Goal: Information Seeking & Learning: Learn about a topic

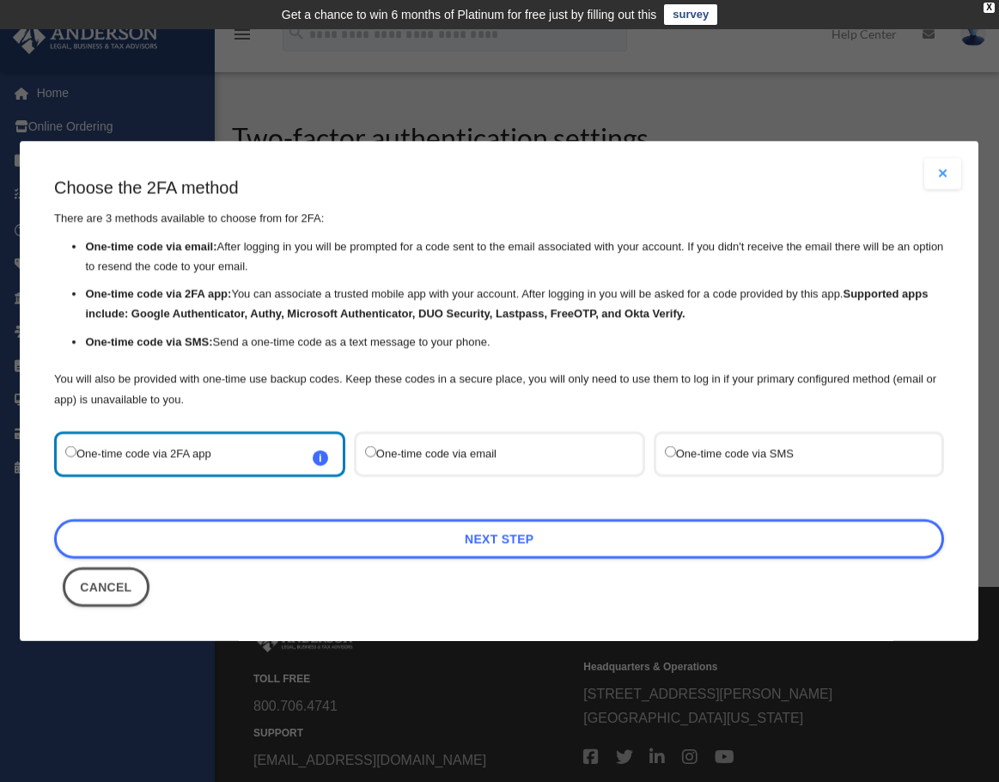
click at [954, 163] on button "Close modal" at bounding box center [944, 173] width 38 height 31
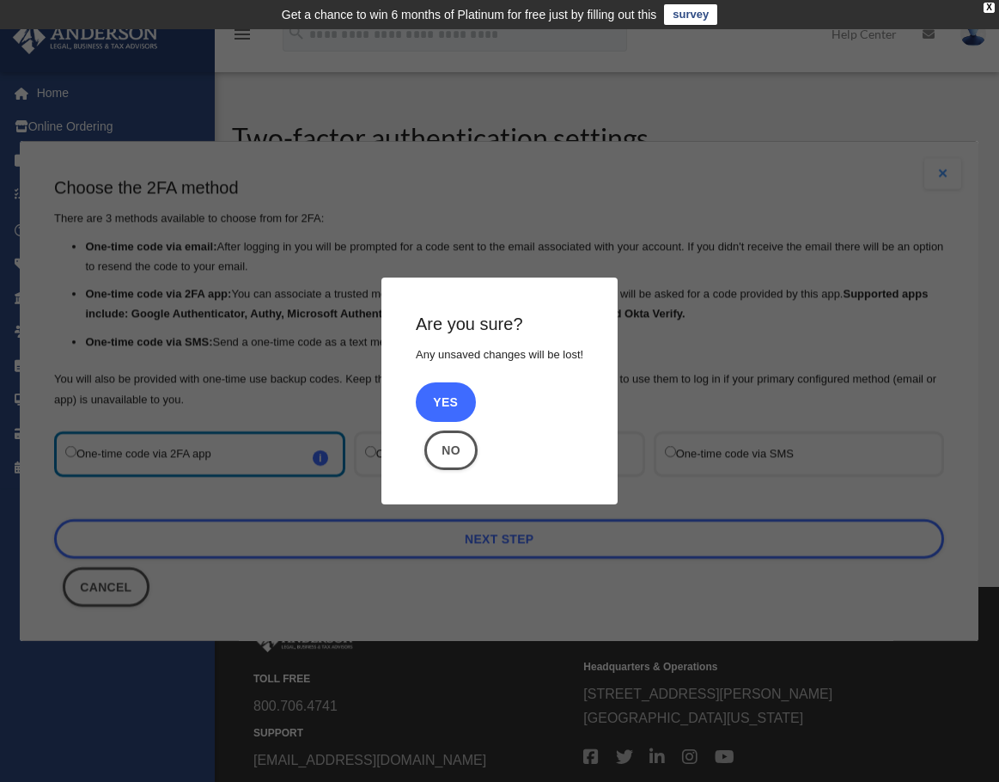
click at [448, 400] on button "Yes" at bounding box center [446, 402] width 60 height 40
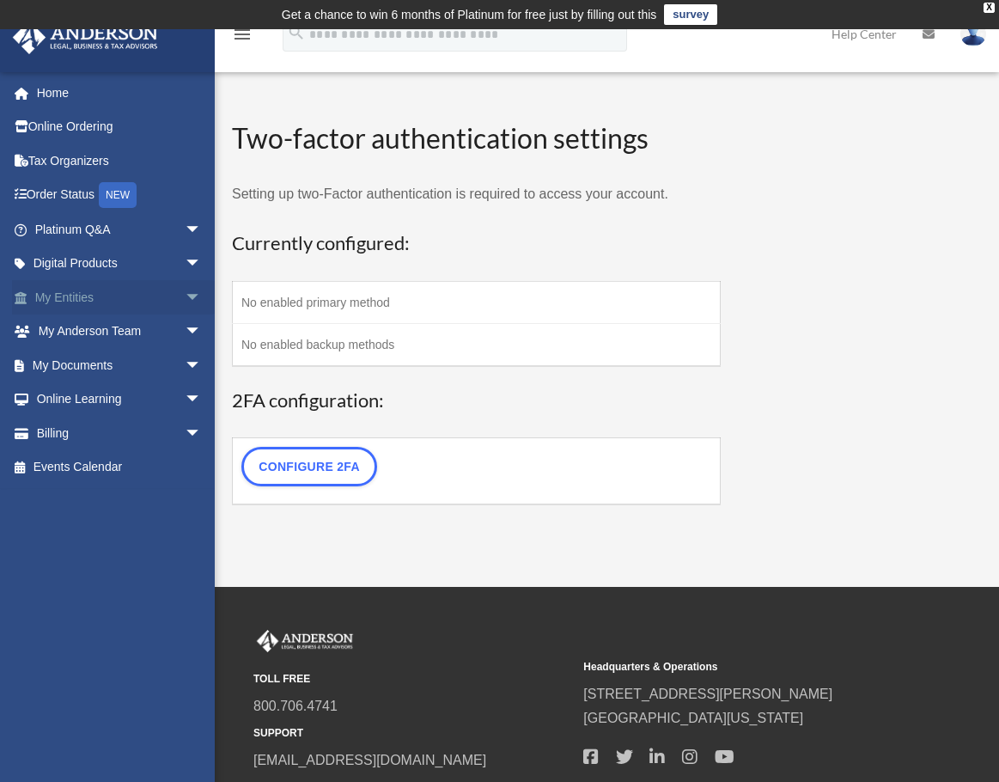
click at [113, 291] on link "My Entities arrow_drop_down" at bounding box center [120, 297] width 216 height 34
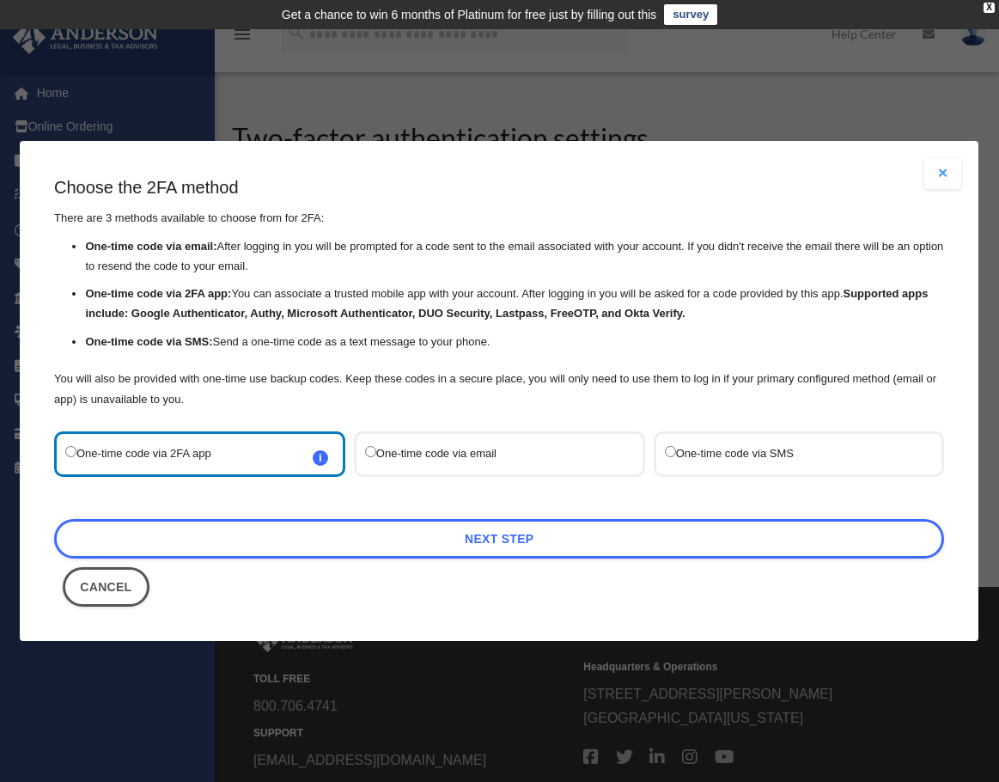
click at [960, 172] on button "Close modal" at bounding box center [944, 173] width 38 height 31
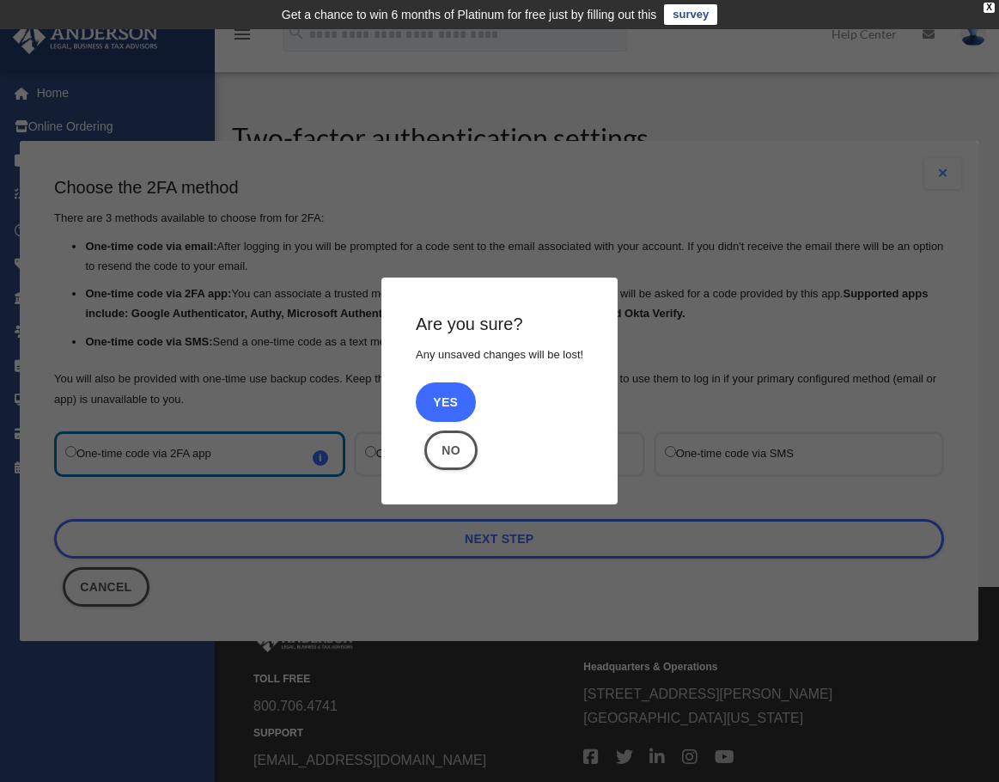
click at [447, 400] on button "Yes" at bounding box center [446, 402] width 60 height 40
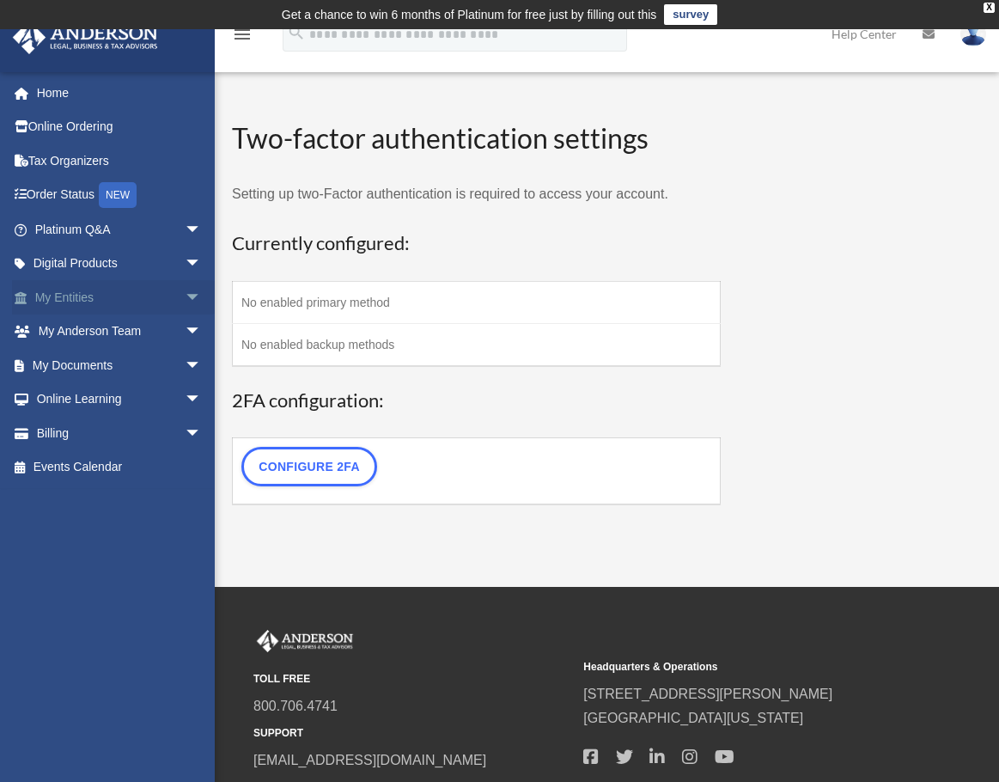
click at [122, 301] on link "My Entities arrow_drop_down" at bounding box center [120, 297] width 216 height 34
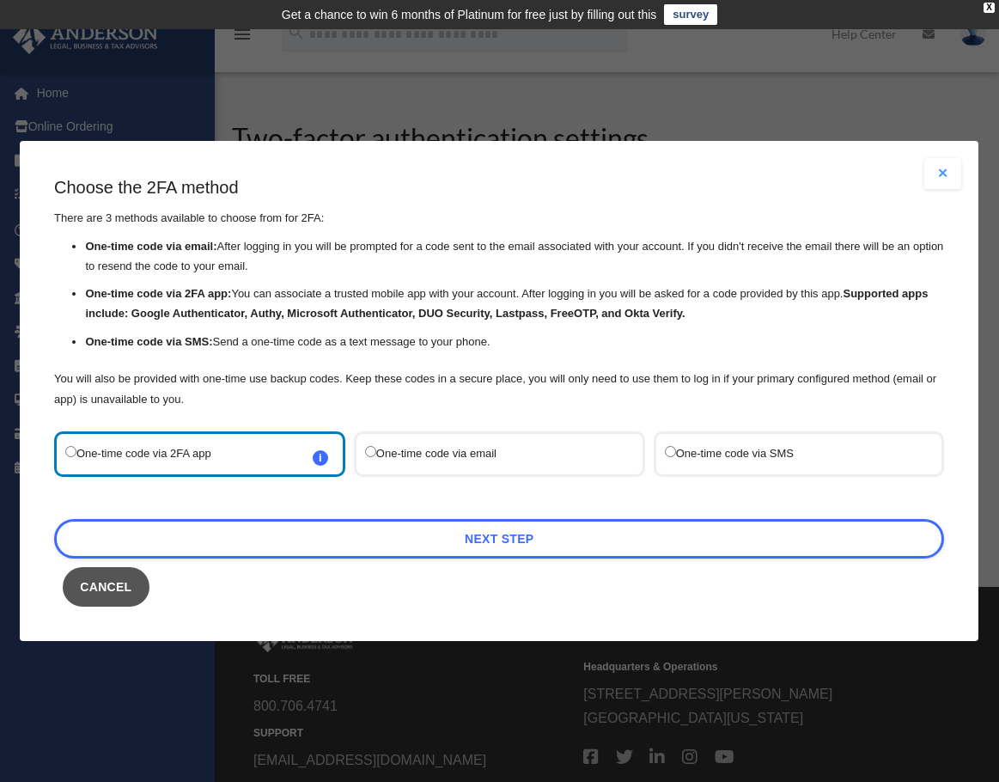
click at [108, 598] on button "Cancel" at bounding box center [106, 587] width 87 height 40
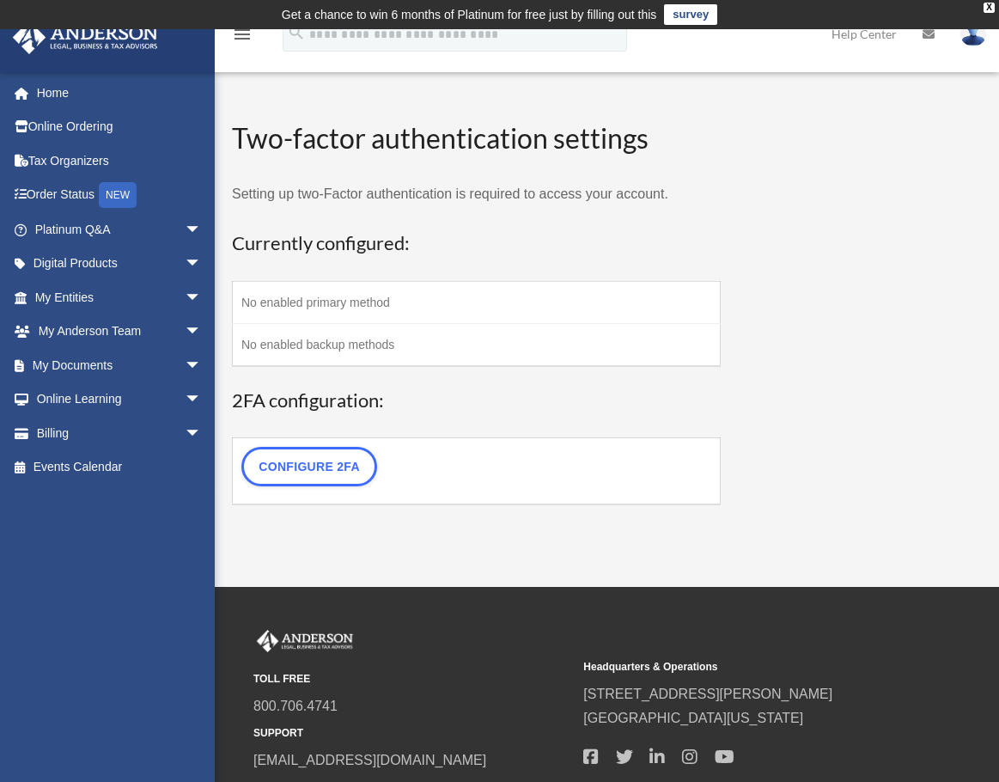
click at [988, 21] on td "Get a chance to win 6 months of Platinum for free just by filling out this surv…" at bounding box center [499, 14] width 999 height 29
click at [984, 32] on img at bounding box center [974, 33] width 26 height 25
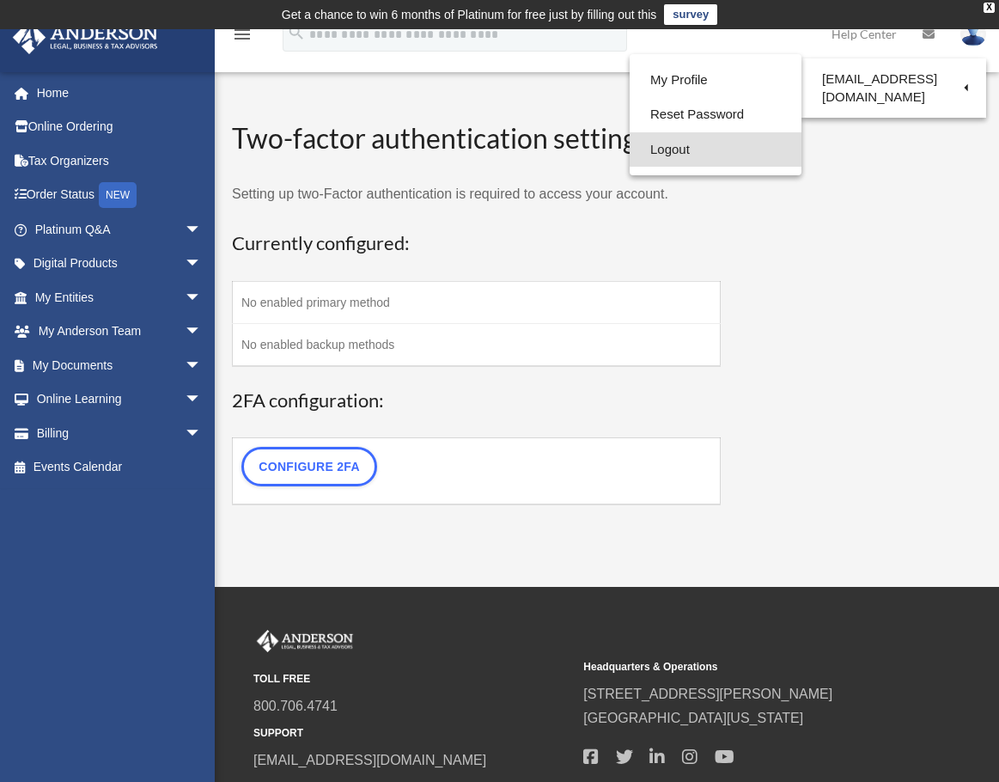
click at [703, 151] on link "Logout" at bounding box center [716, 149] width 172 height 35
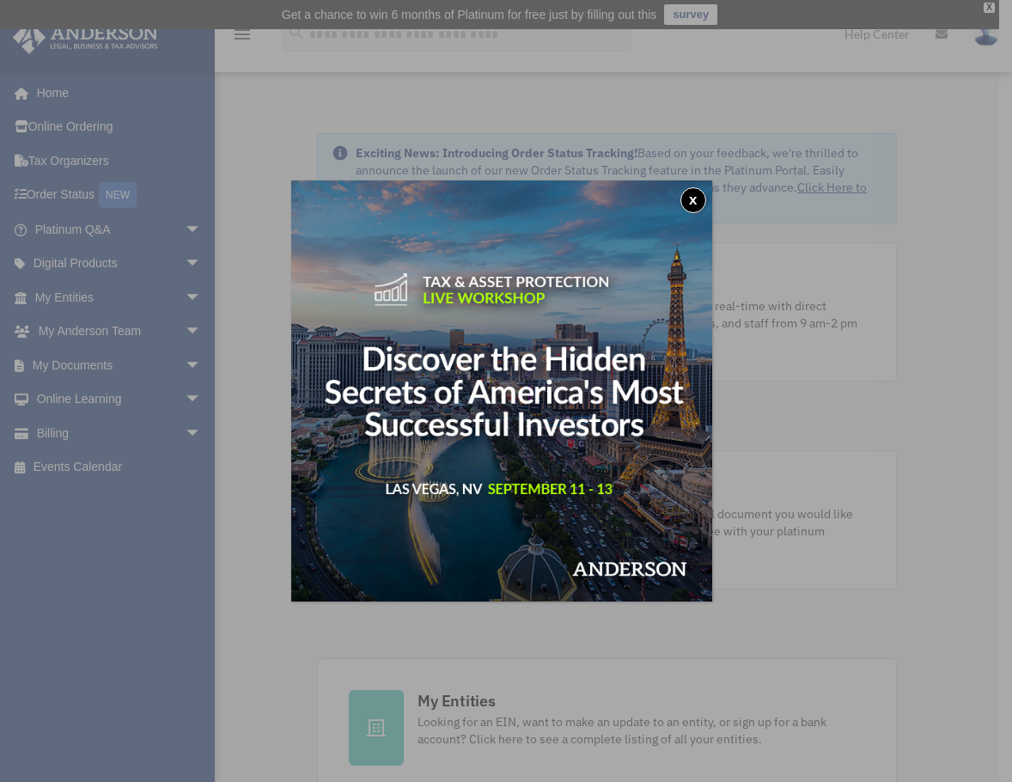
click at [692, 200] on button "x" at bounding box center [694, 200] width 26 height 26
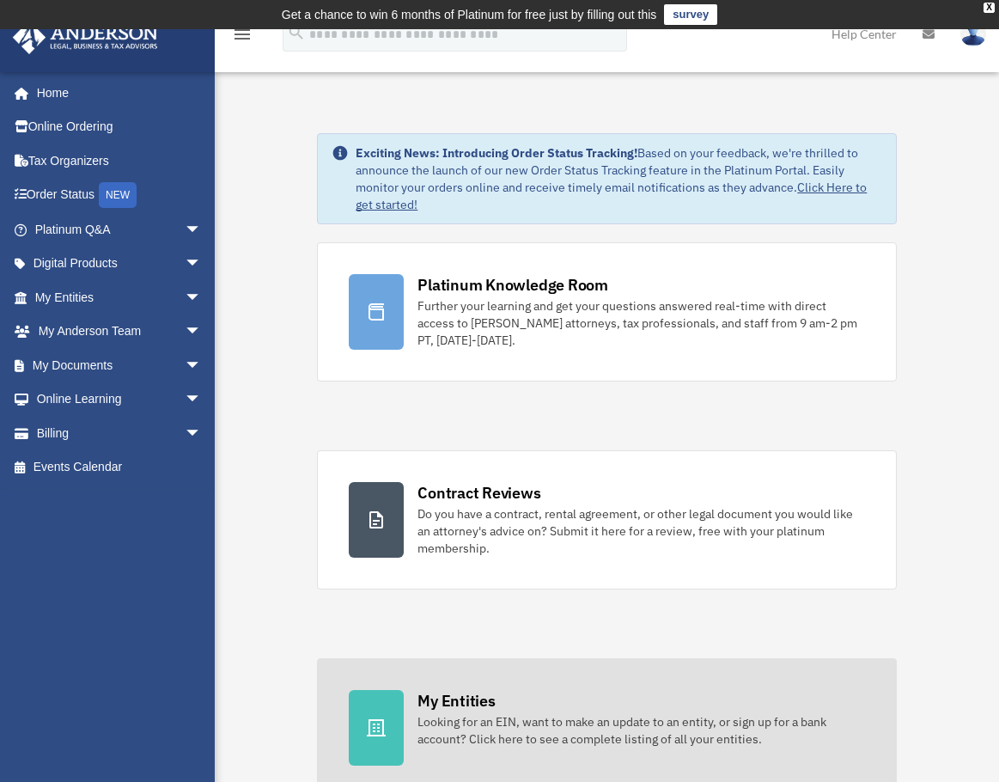
click at [455, 702] on div "My Entities" at bounding box center [456, 700] width 77 height 21
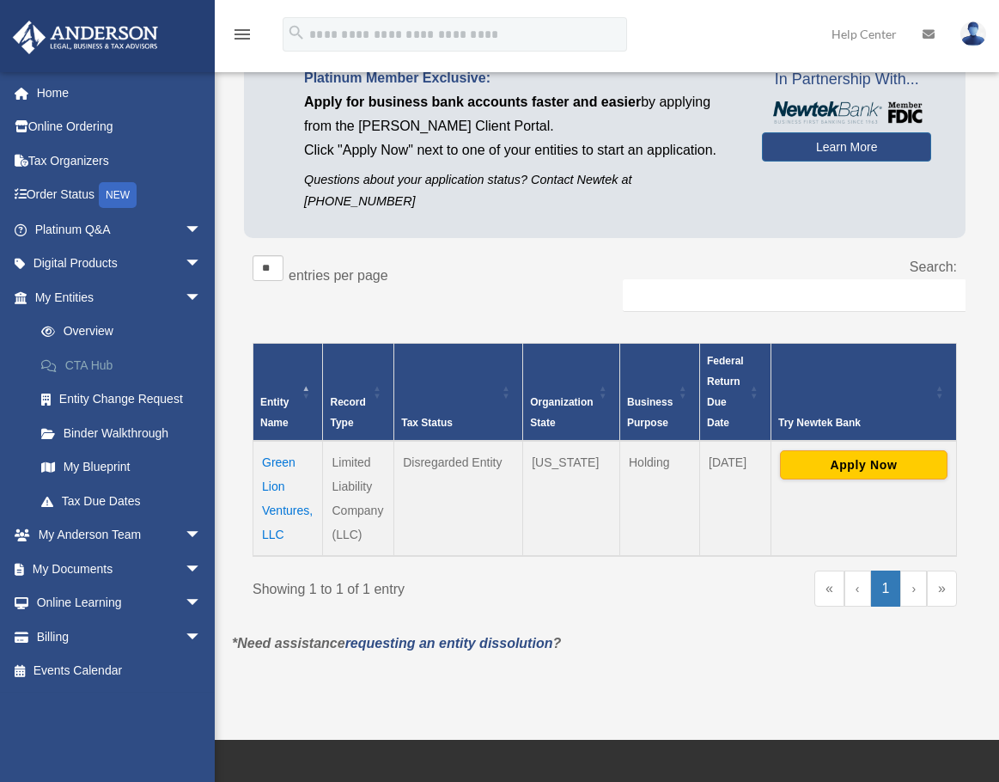
scroll to position [172, 0]
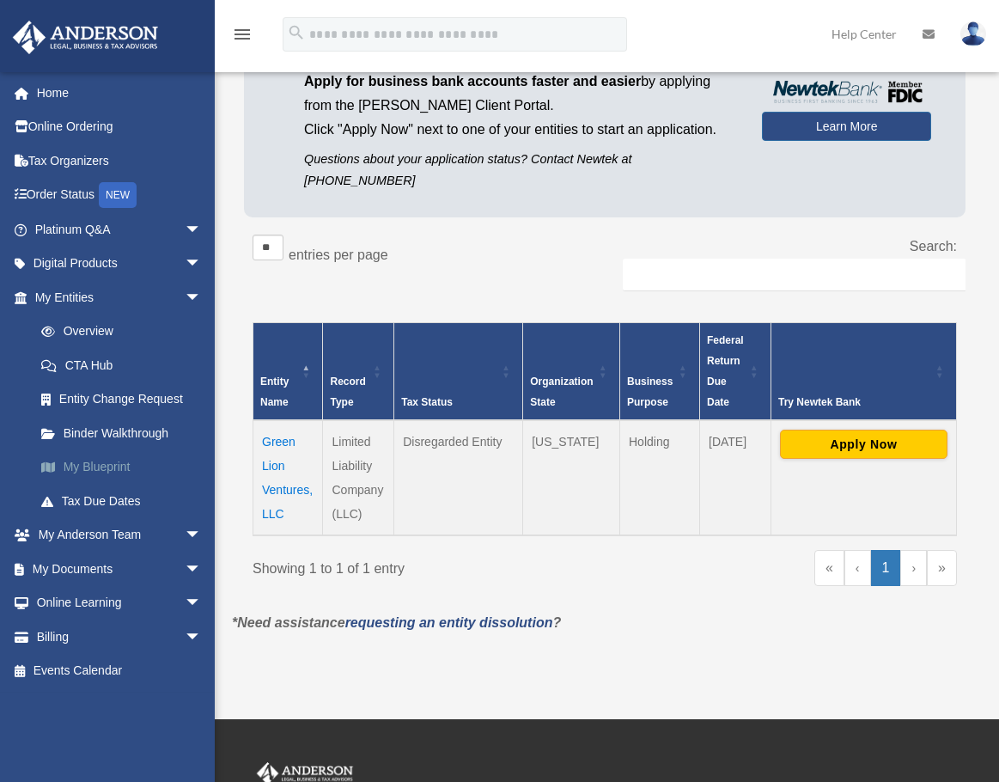
click at [110, 462] on link "My Blueprint" at bounding box center [126, 467] width 204 height 34
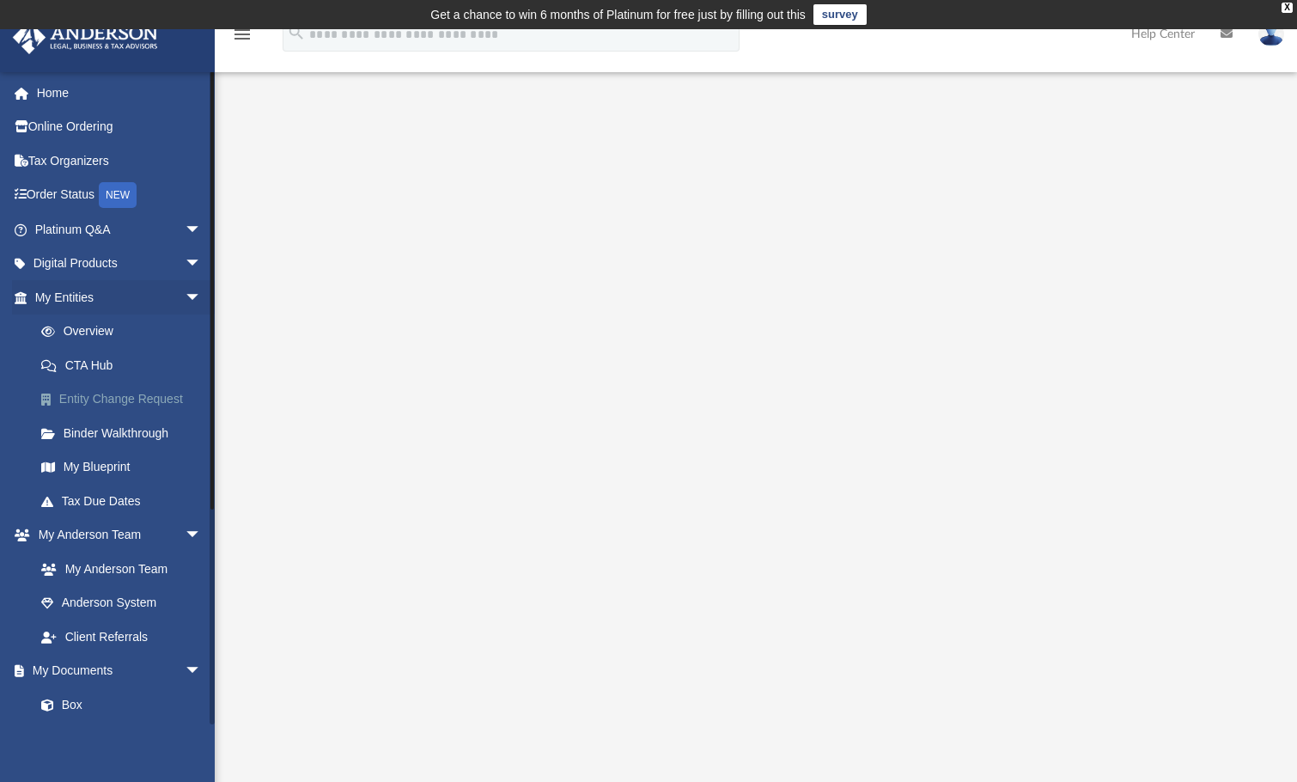
click at [125, 400] on link "Entity Change Request" at bounding box center [126, 399] width 204 height 34
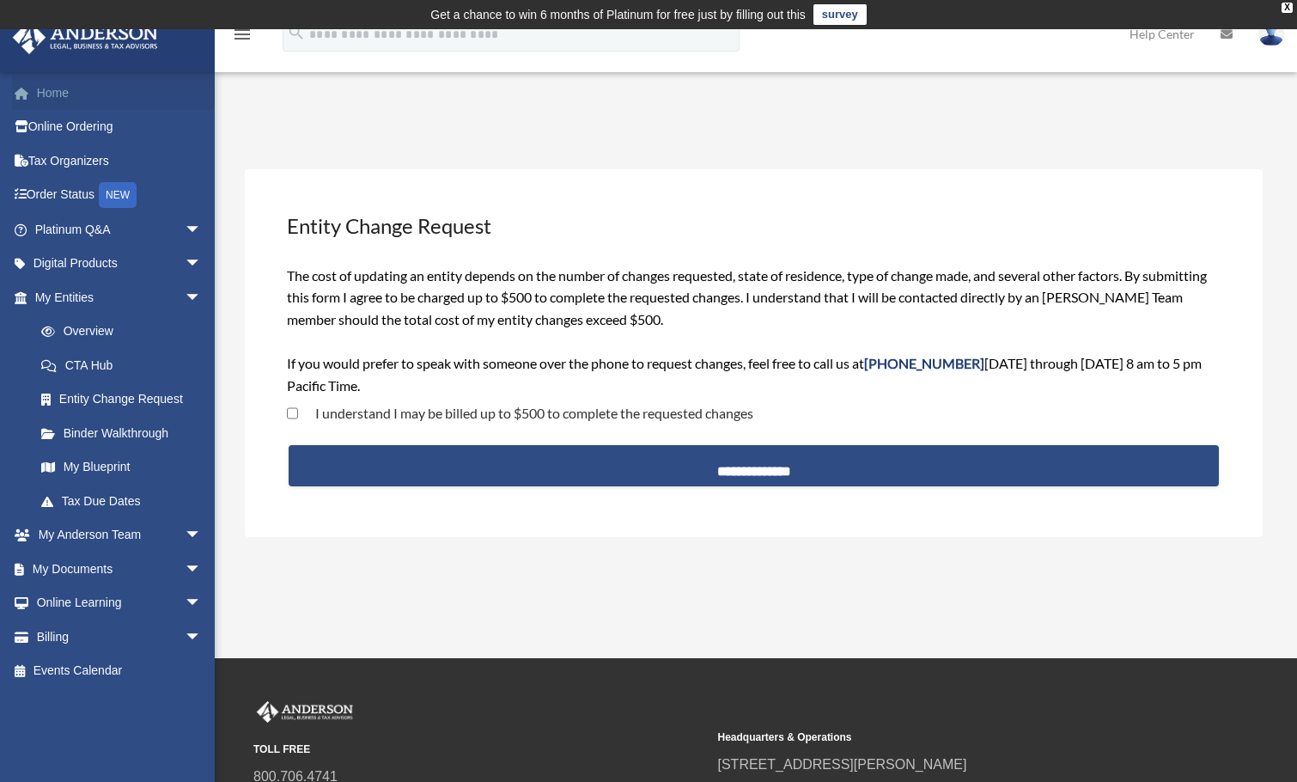
click at [84, 89] on link "Home" at bounding box center [120, 93] width 216 height 34
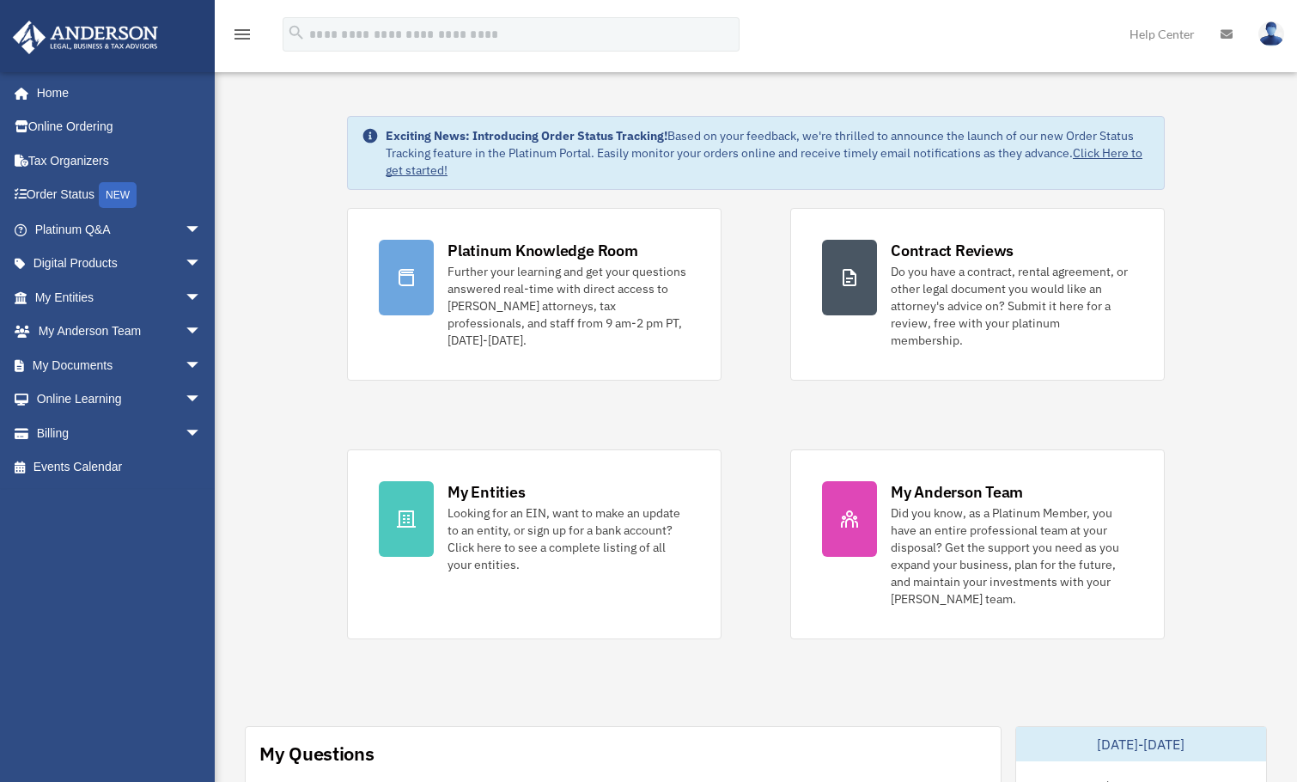
click at [74, 171] on link "Tax Organizers" at bounding box center [120, 160] width 216 height 34
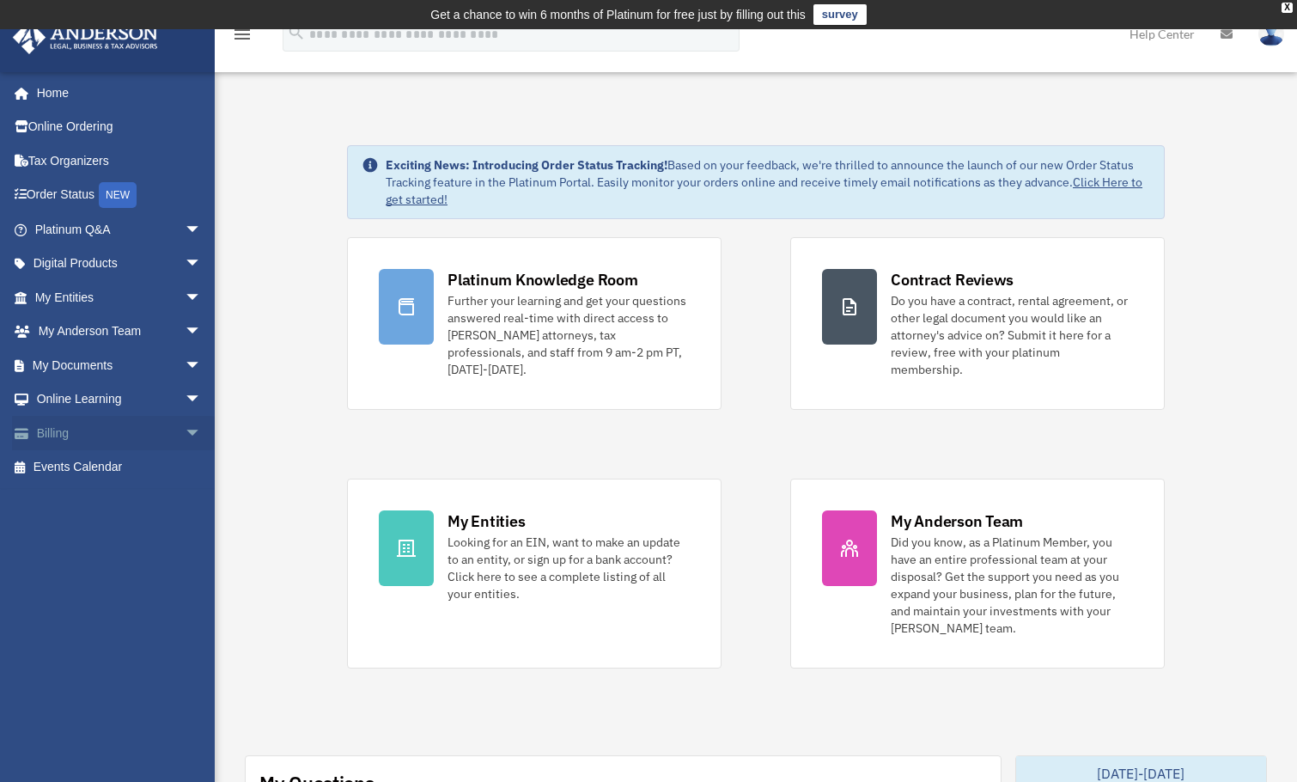
click at [185, 425] on span "arrow_drop_down" at bounding box center [202, 433] width 34 height 35
click at [190, 400] on span "arrow_drop_down" at bounding box center [202, 399] width 34 height 35
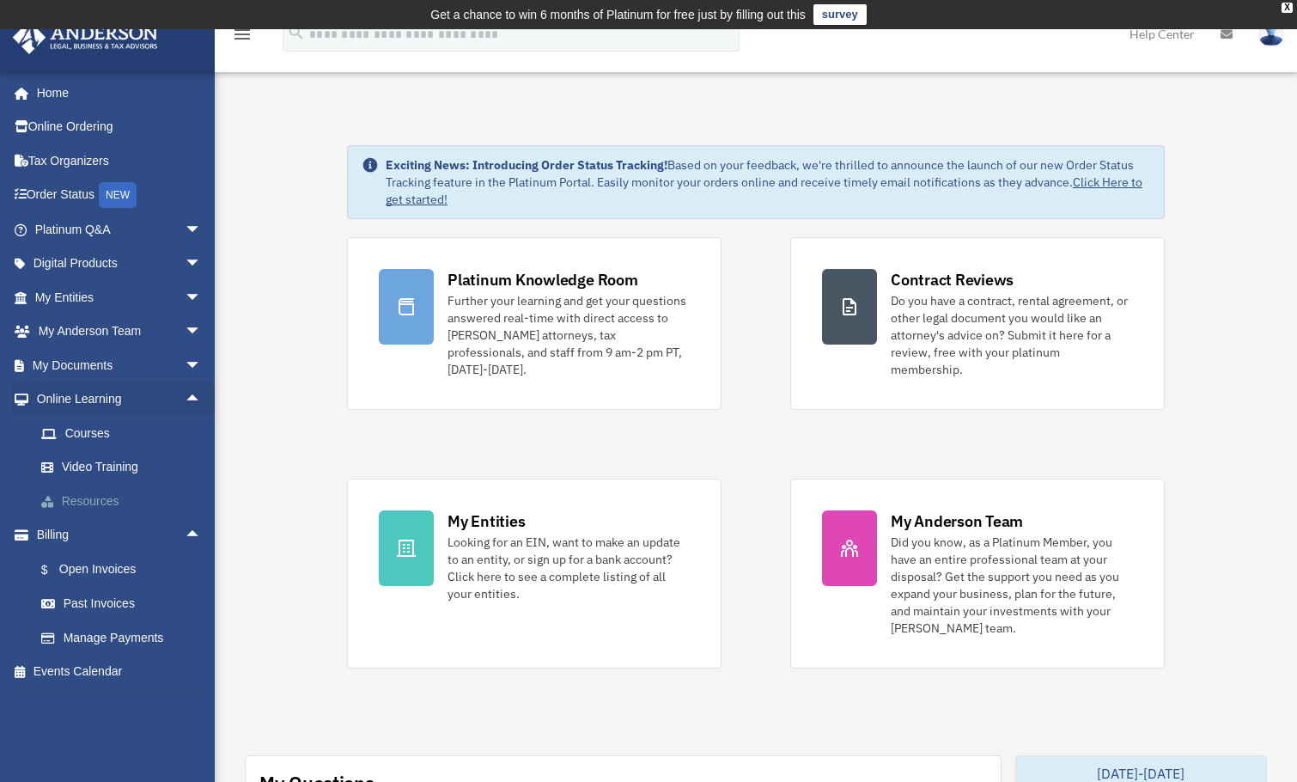
click at [132, 496] on link "Resources" at bounding box center [126, 501] width 204 height 34
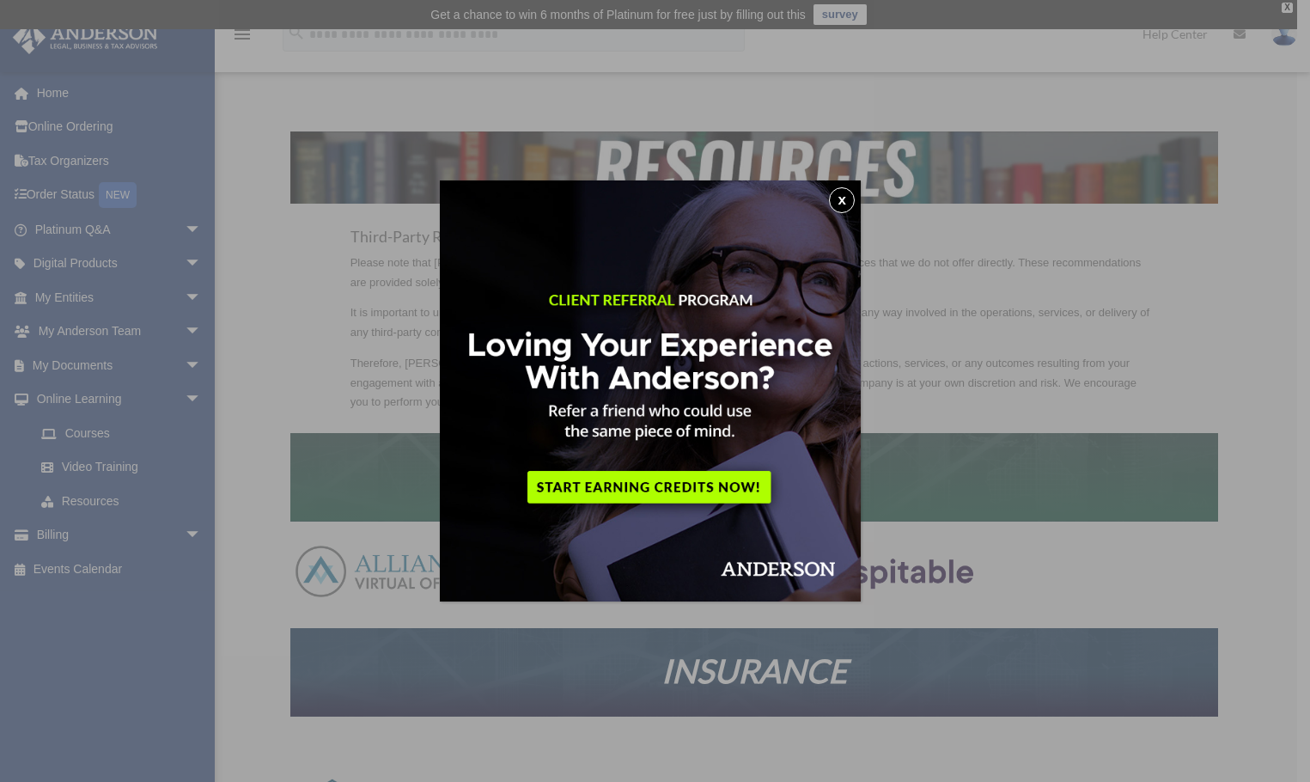
click at [858, 191] on img at bounding box center [650, 390] width 421 height 421
click at [840, 206] on button "x" at bounding box center [842, 200] width 26 height 26
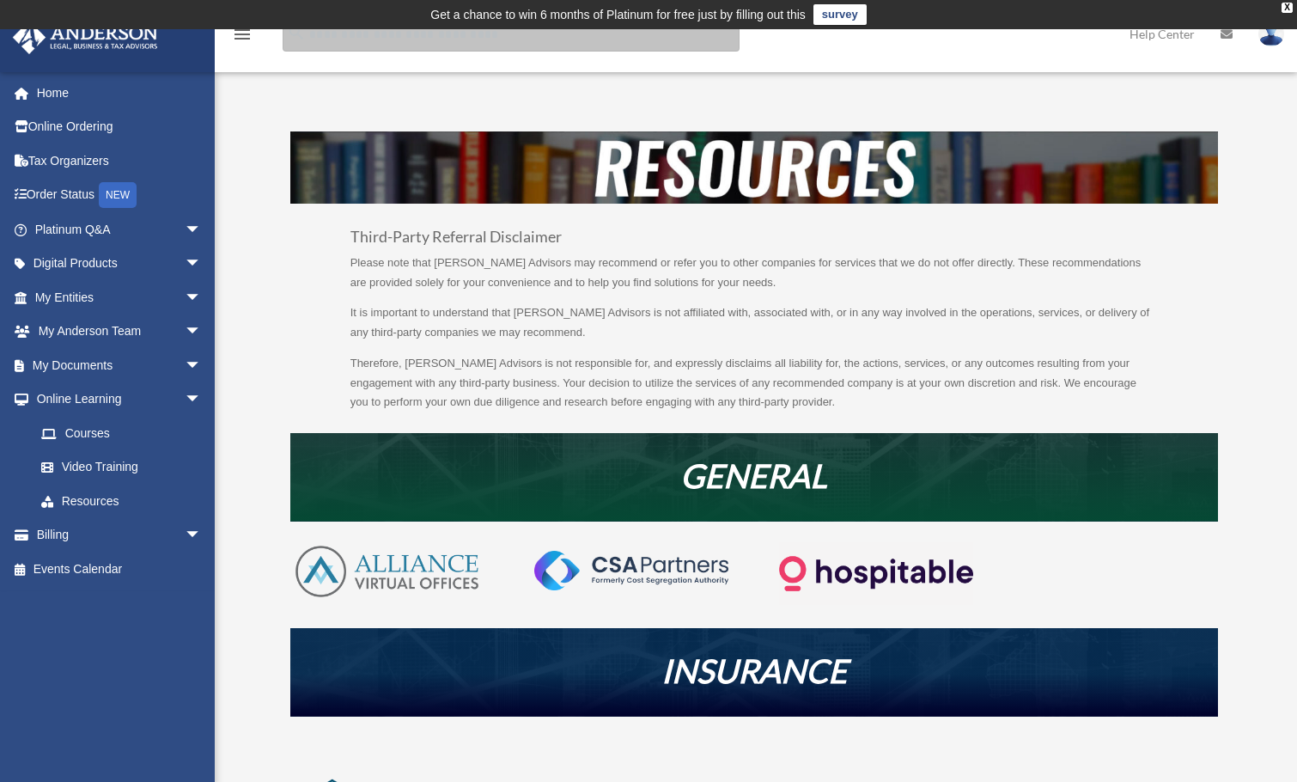
click at [436, 46] on input "search" at bounding box center [511, 34] width 457 height 34
type input "**********"
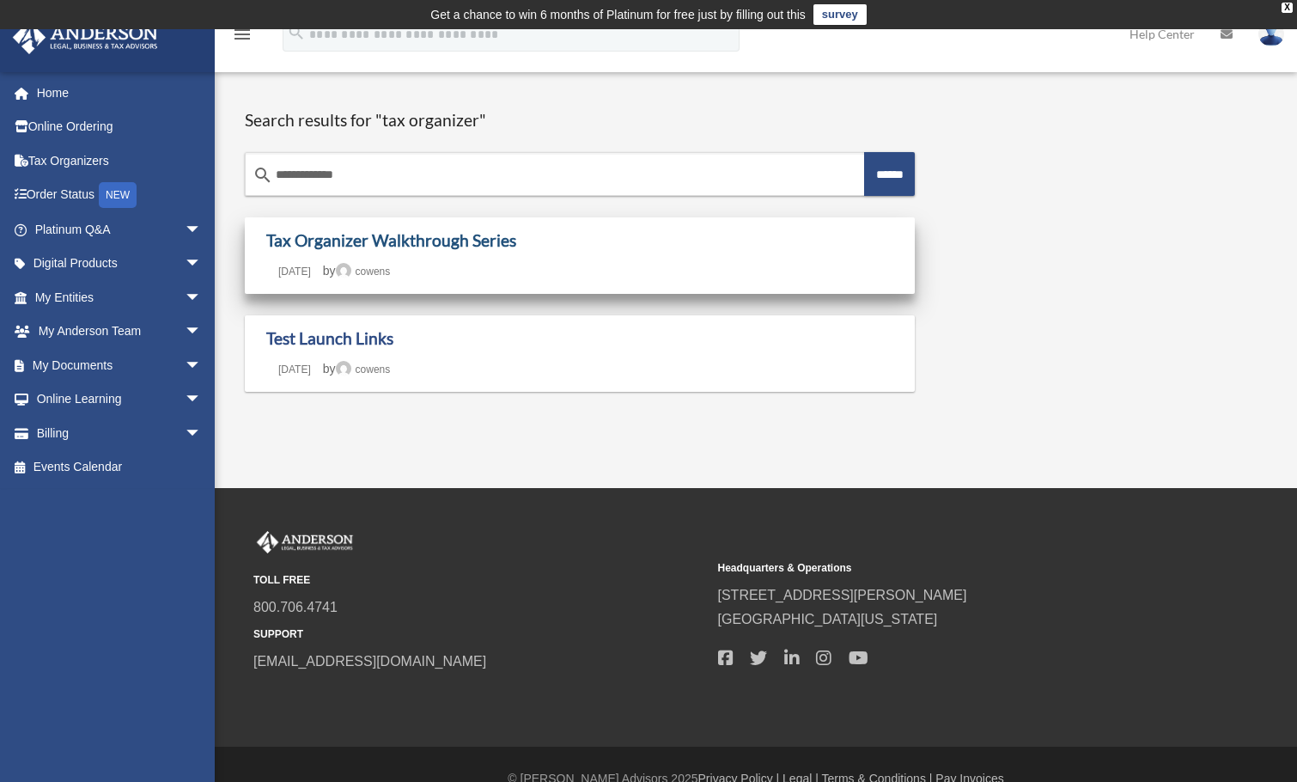
click at [394, 244] on link "Tax Organizer Walkthrough Series" at bounding box center [391, 240] width 250 height 20
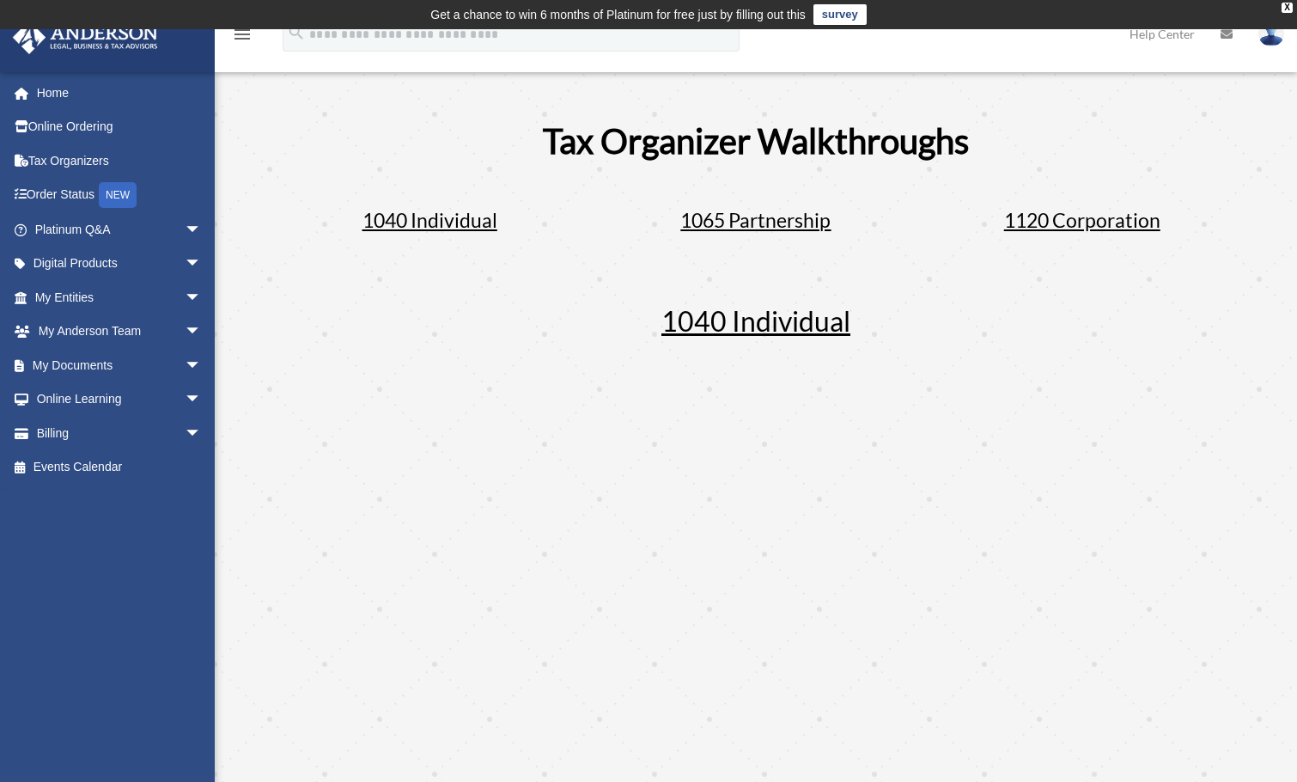
click at [468, 223] on span "1040 Individual" at bounding box center [430, 220] width 135 height 24
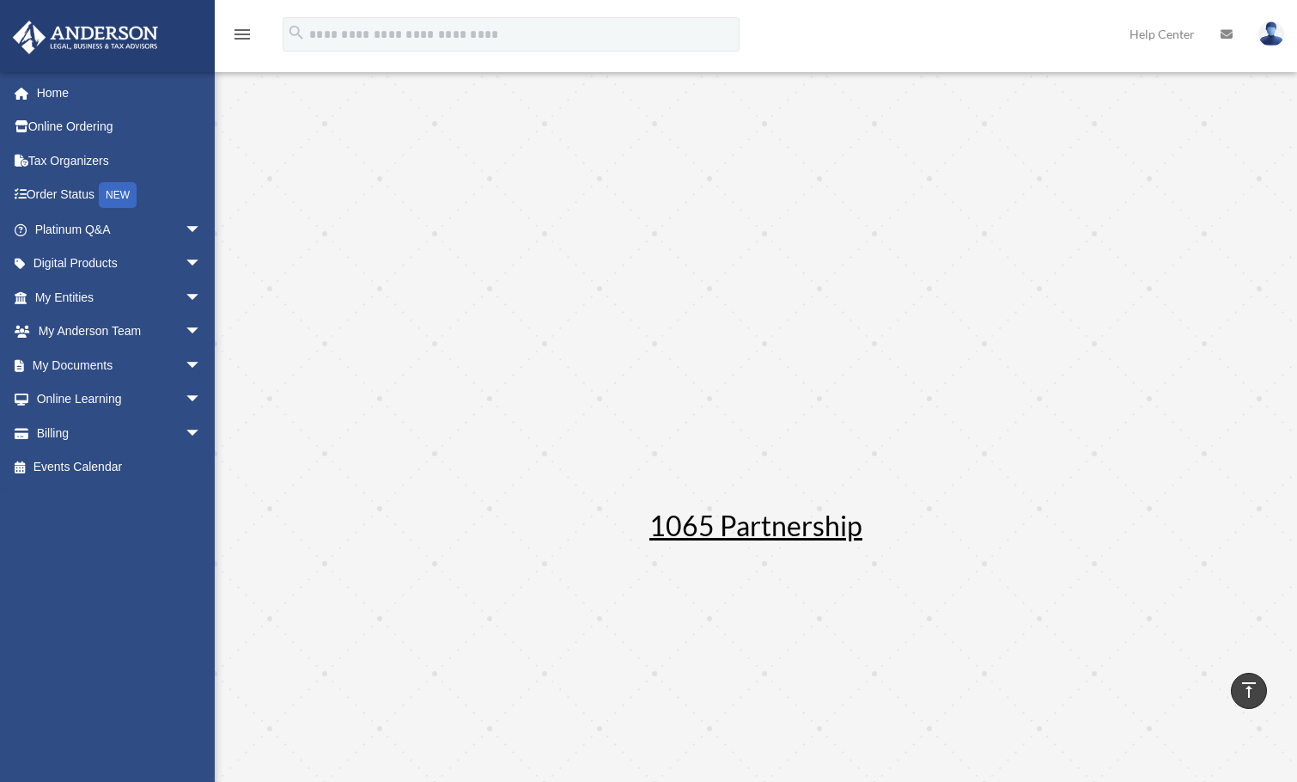
scroll to position [444, 0]
click at [57, 101] on link "Home" at bounding box center [120, 93] width 216 height 34
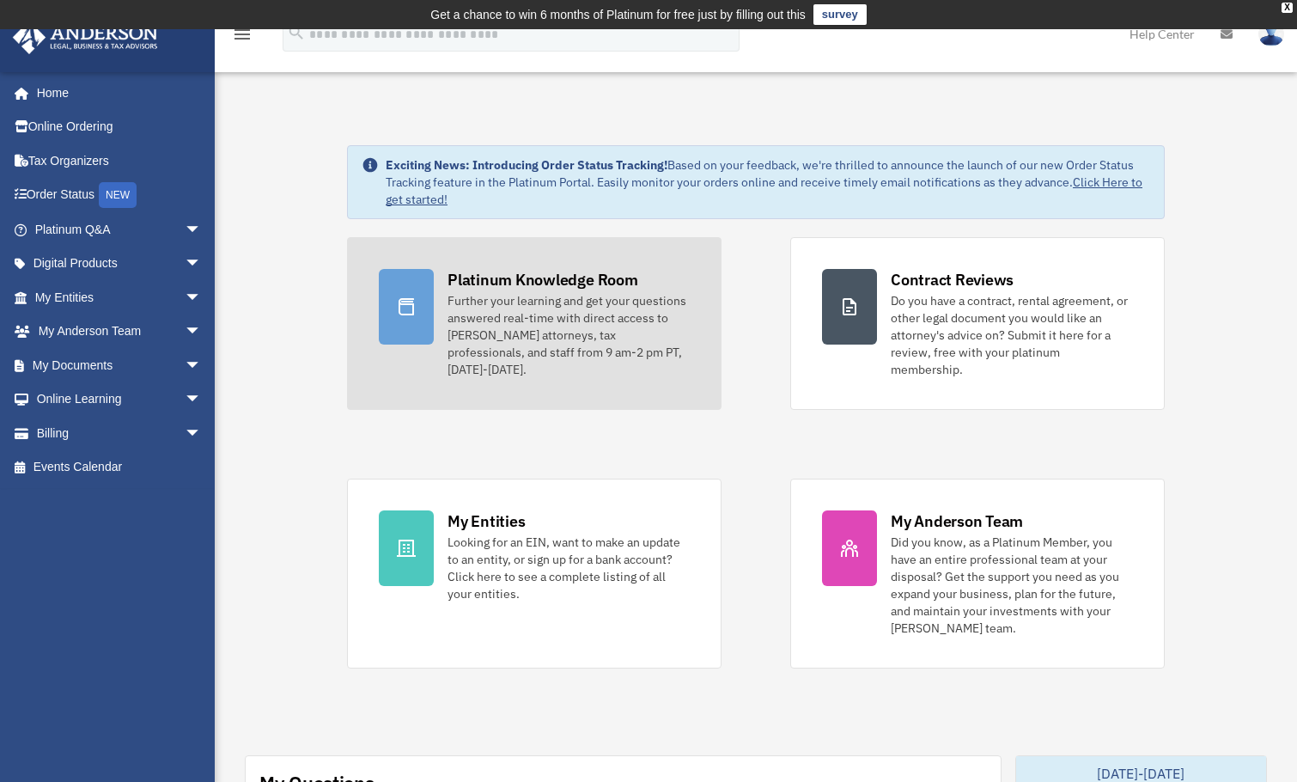
click at [461, 332] on div "Further your learning and get your questions answered real-time with direct acc…" at bounding box center [569, 335] width 242 height 86
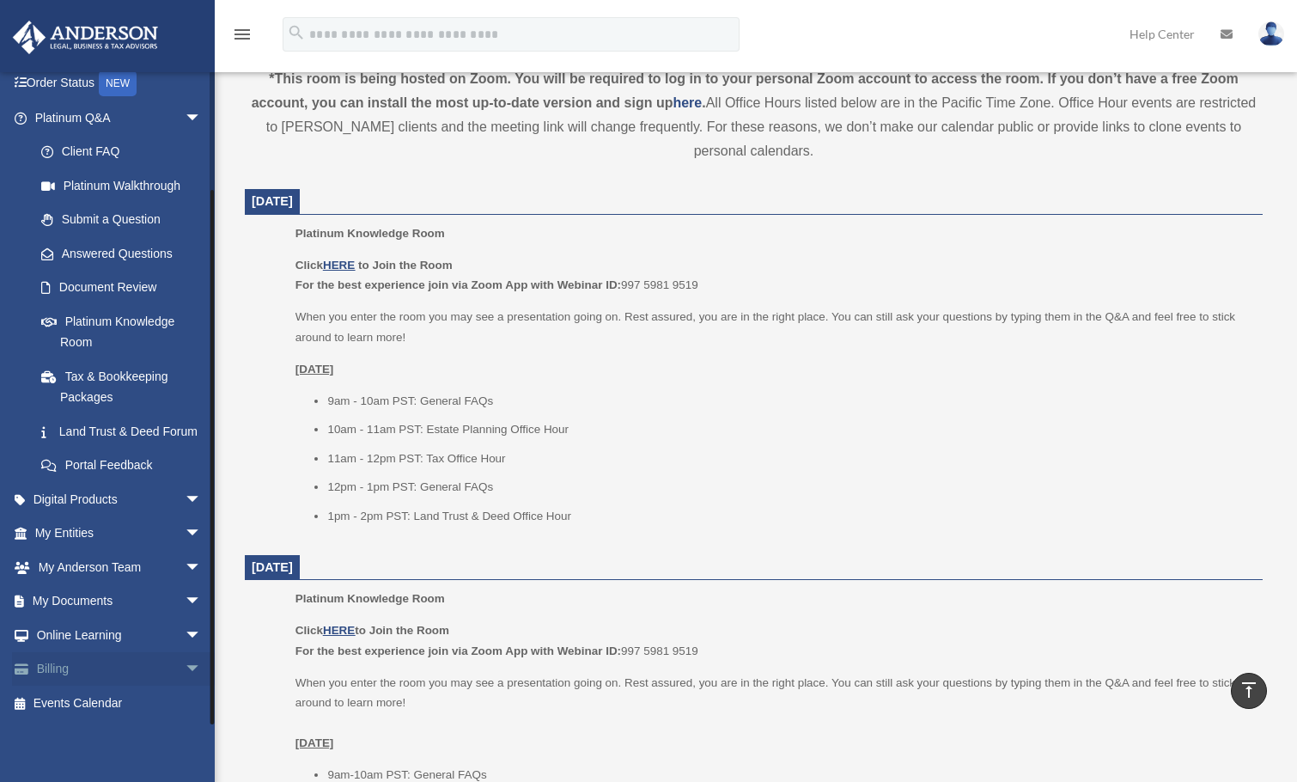
scroll to position [773, 0]
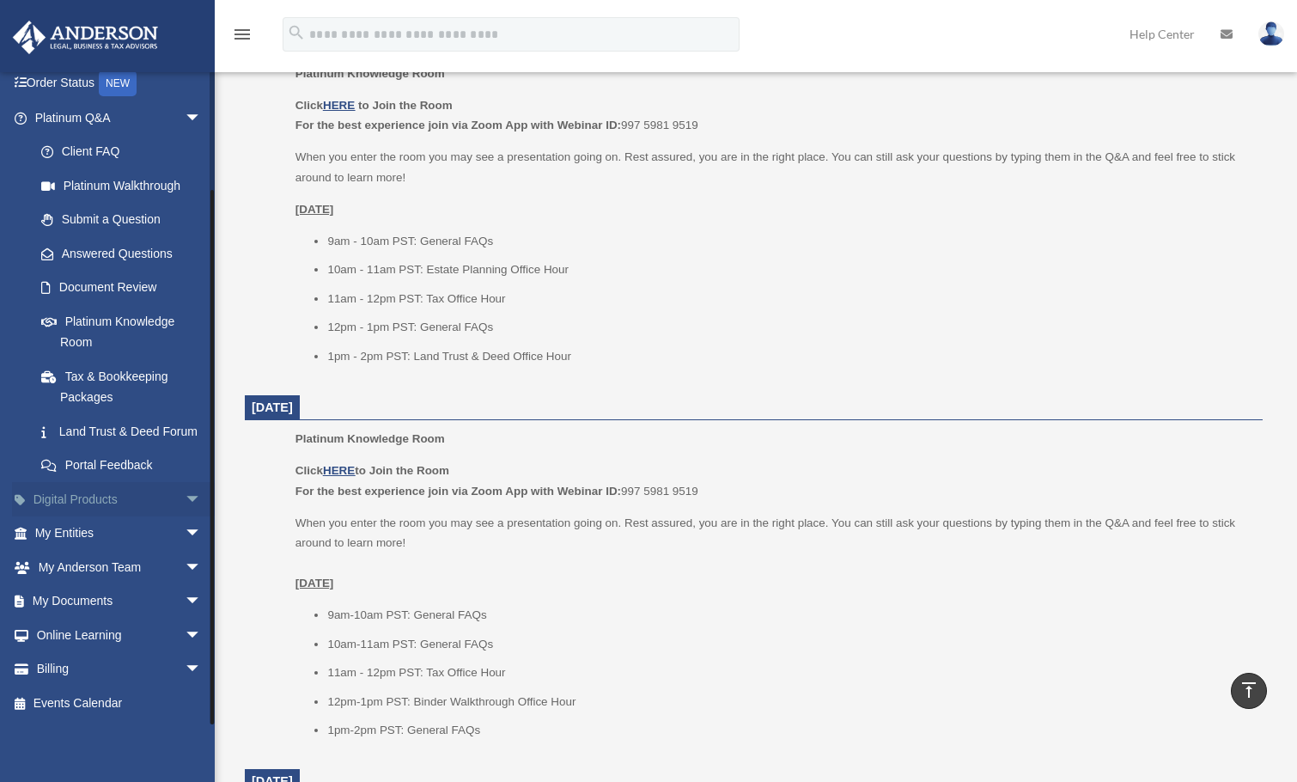
click at [140, 496] on link "Digital Products arrow_drop_down" at bounding box center [120, 499] width 216 height 34
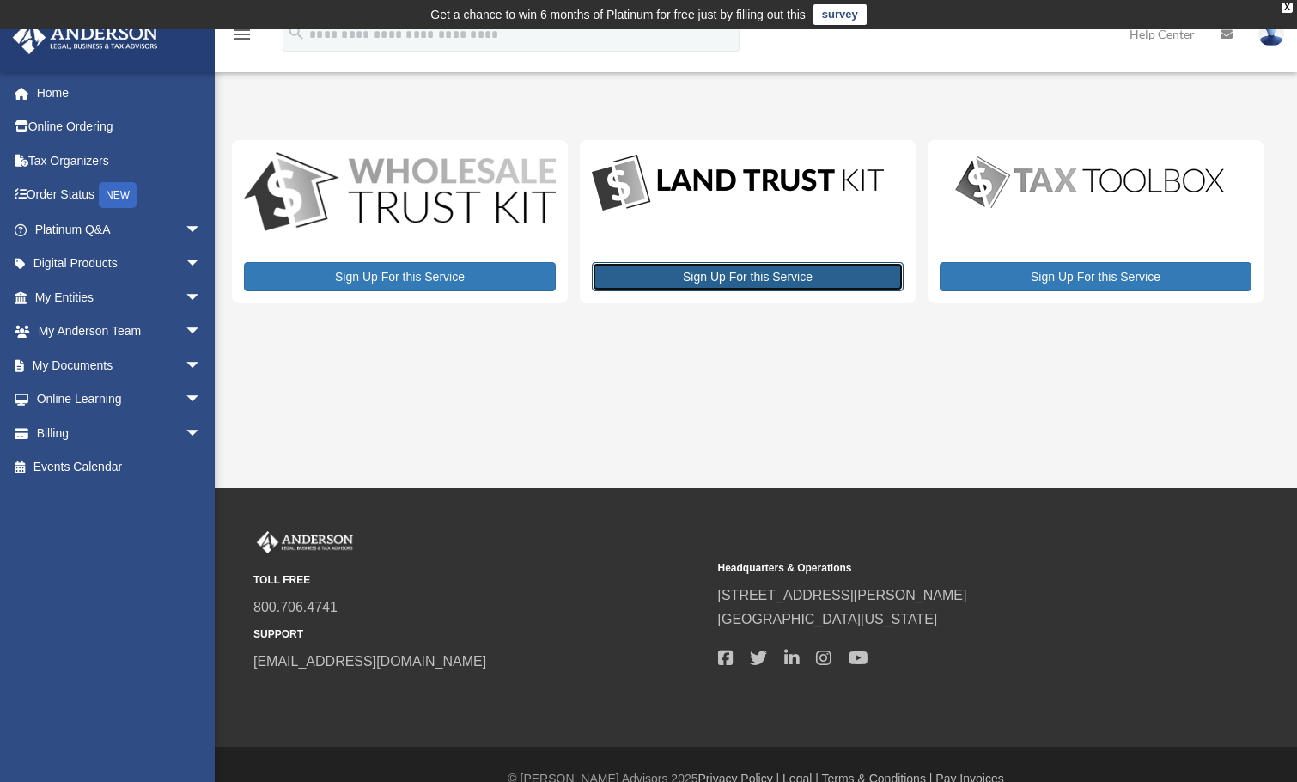
click at [732, 278] on link "Sign Up For this Service" at bounding box center [748, 276] width 312 height 29
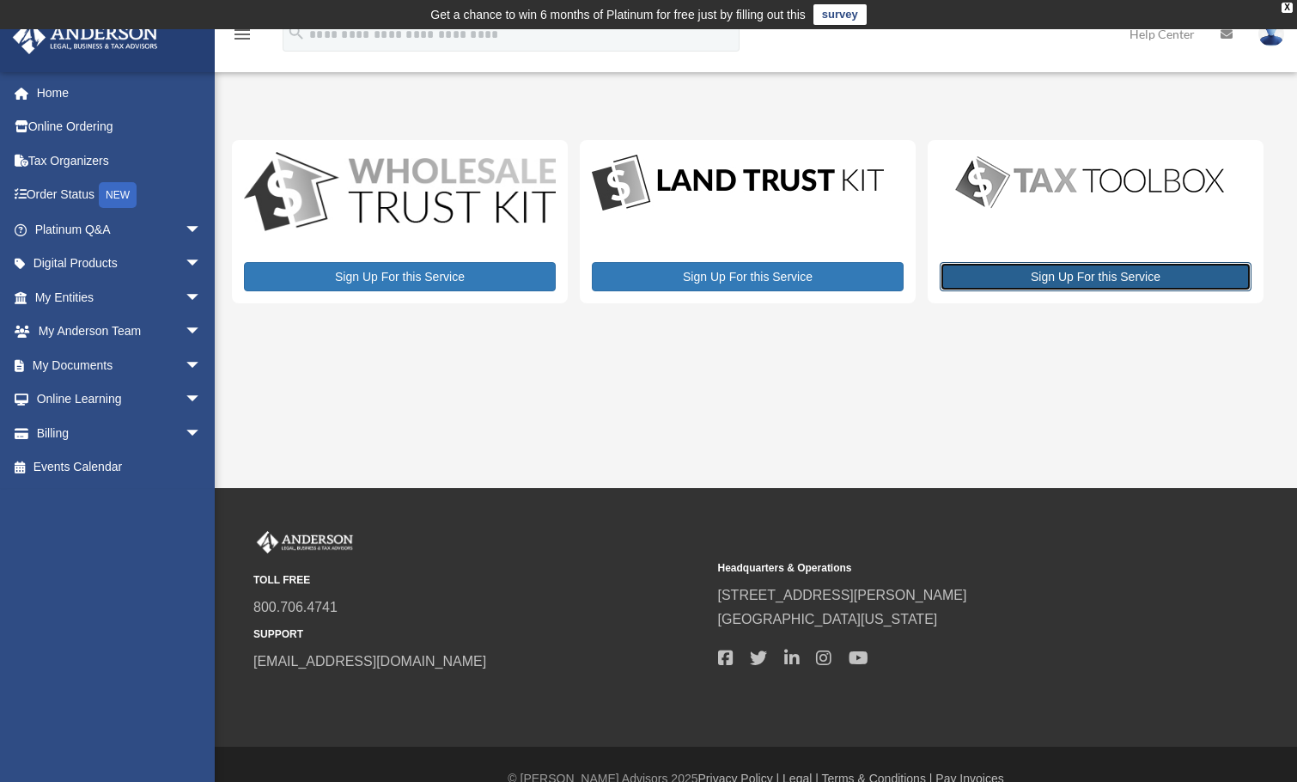
click at [1047, 281] on link "Sign Up For this Service" at bounding box center [1096, 276] width 312 height 29
click at [1279, 34] on img at bounding box center [1272, 33] width 26 height 25
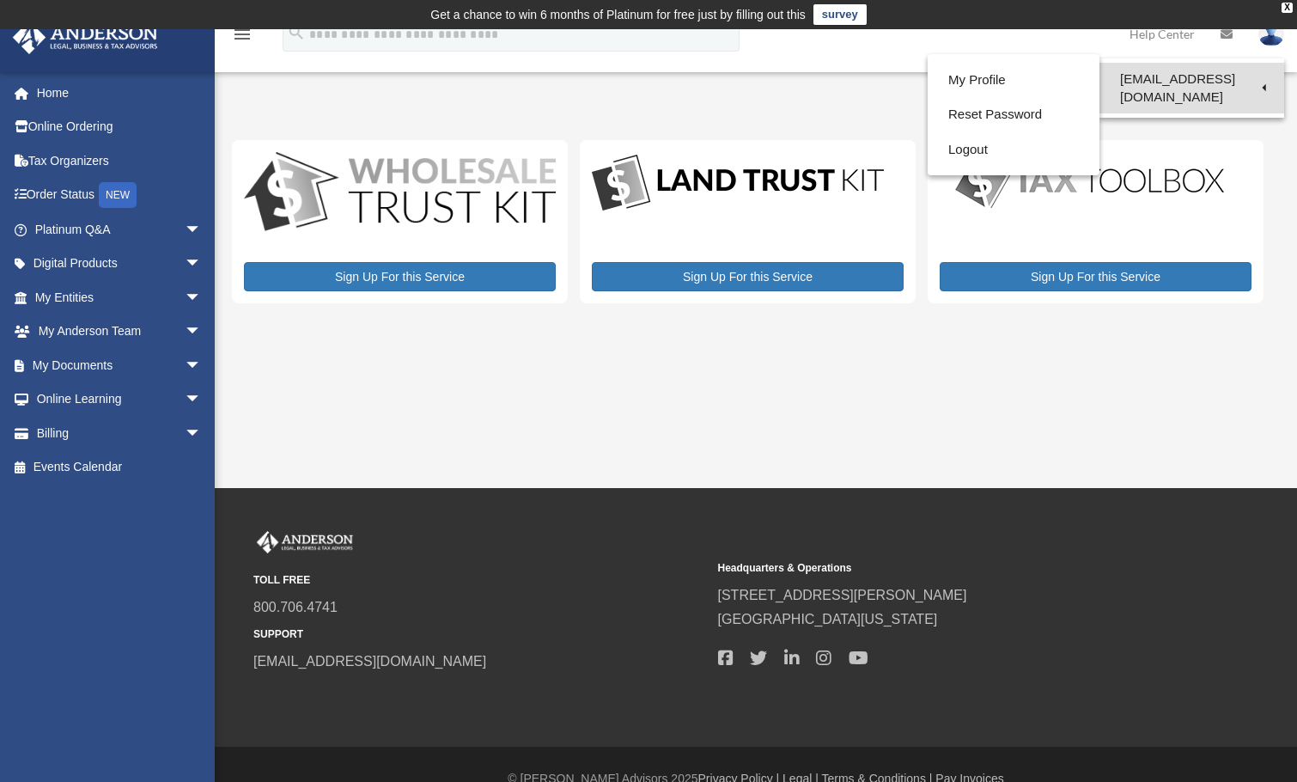
click at [1220, 87] on link "[EMAIL_ADDRESS][DOMAIN_NAME]" at bounding box center [1192, 88] width 185 height 51
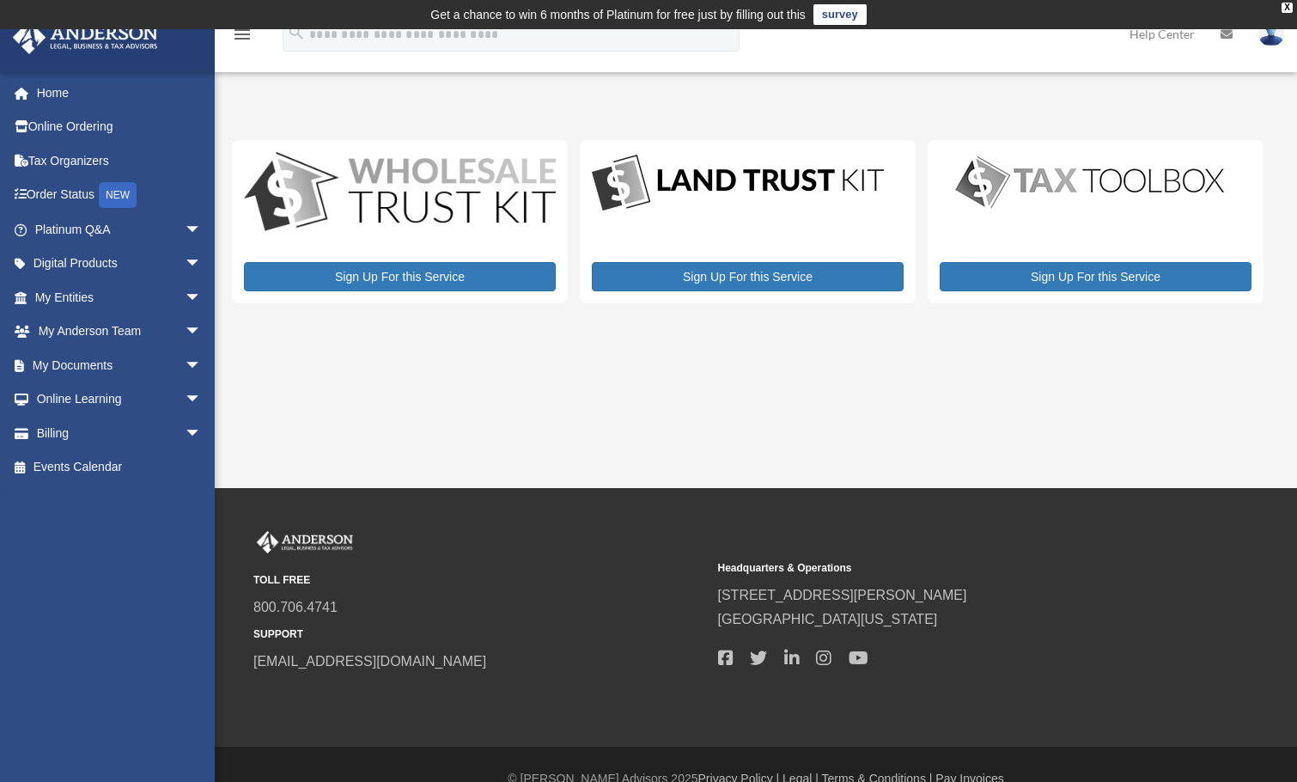
click at [1280, 43] on img at bounding box center [1272, 33] width 26 height 25
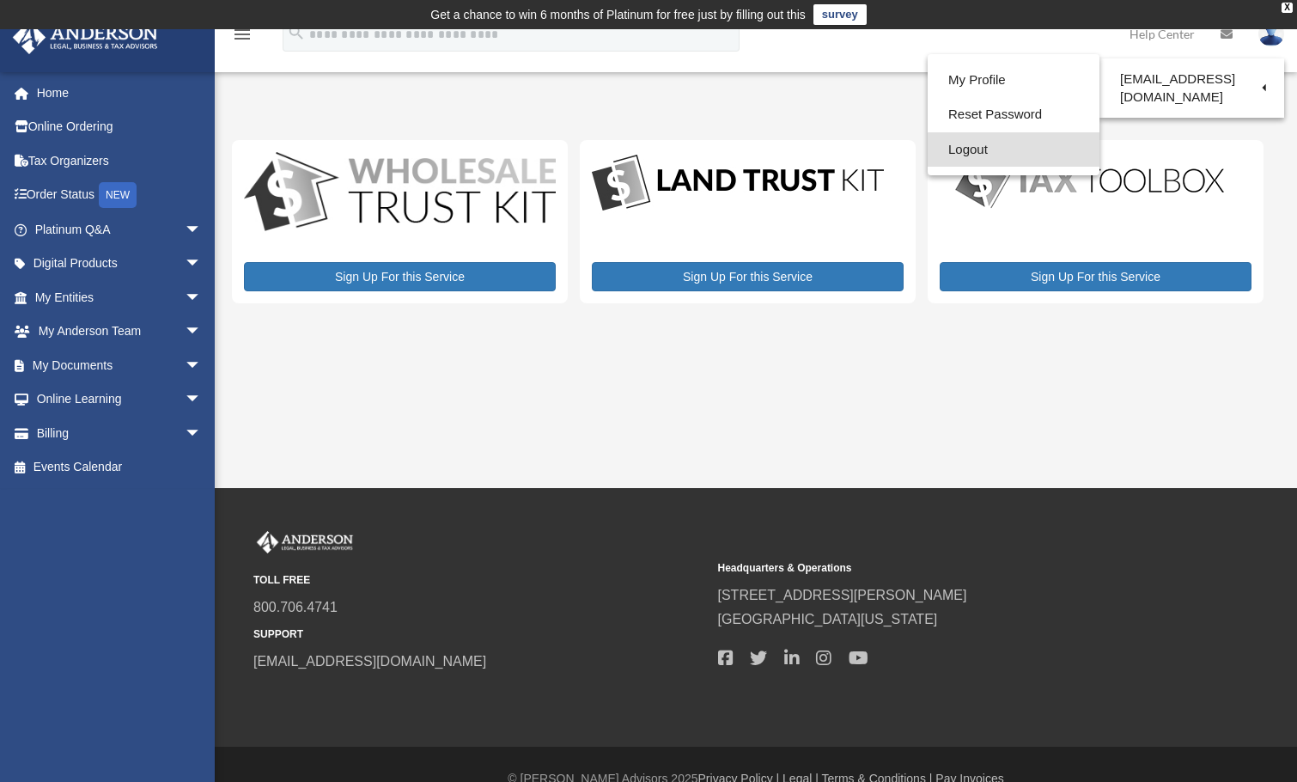
click at [990, 145] on link "Logout" at bounding box center [1014, 149] width 172 height 35
